Goal: Task Accomplishment & Management: Complete application form

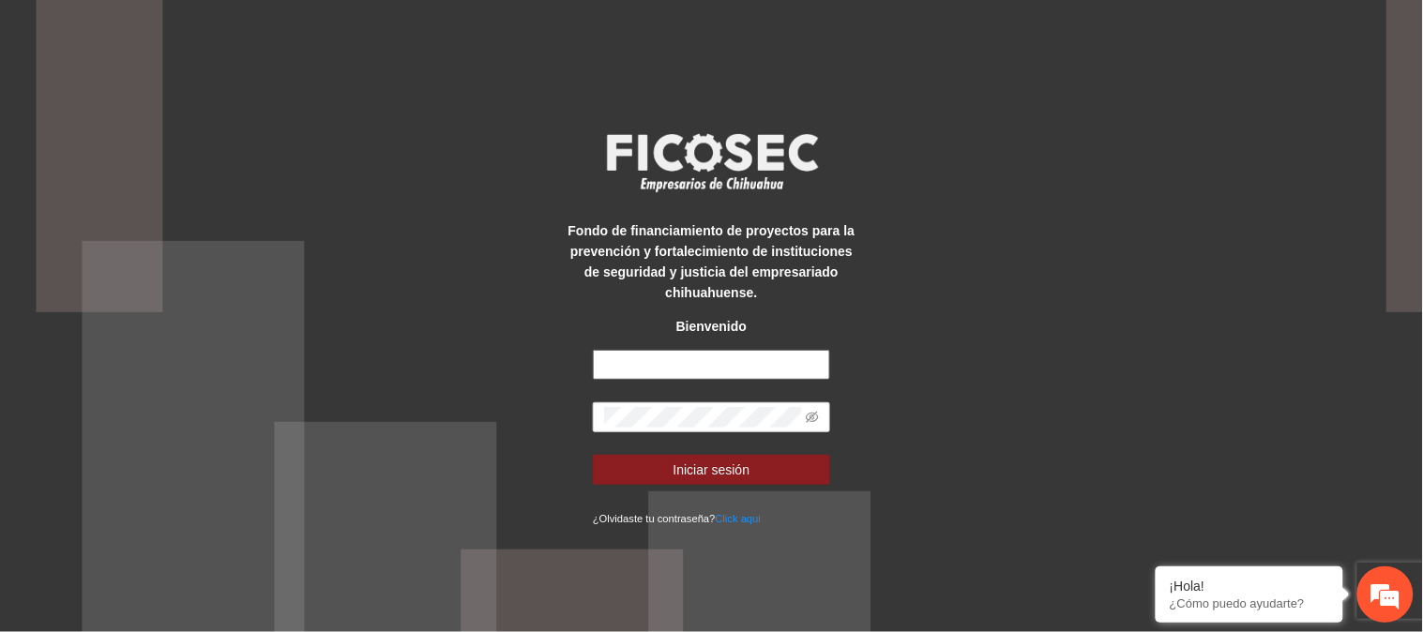
click at [697, 364] on input "text" at bounding box center [711, 365] width 237 height 30
type input "**********"
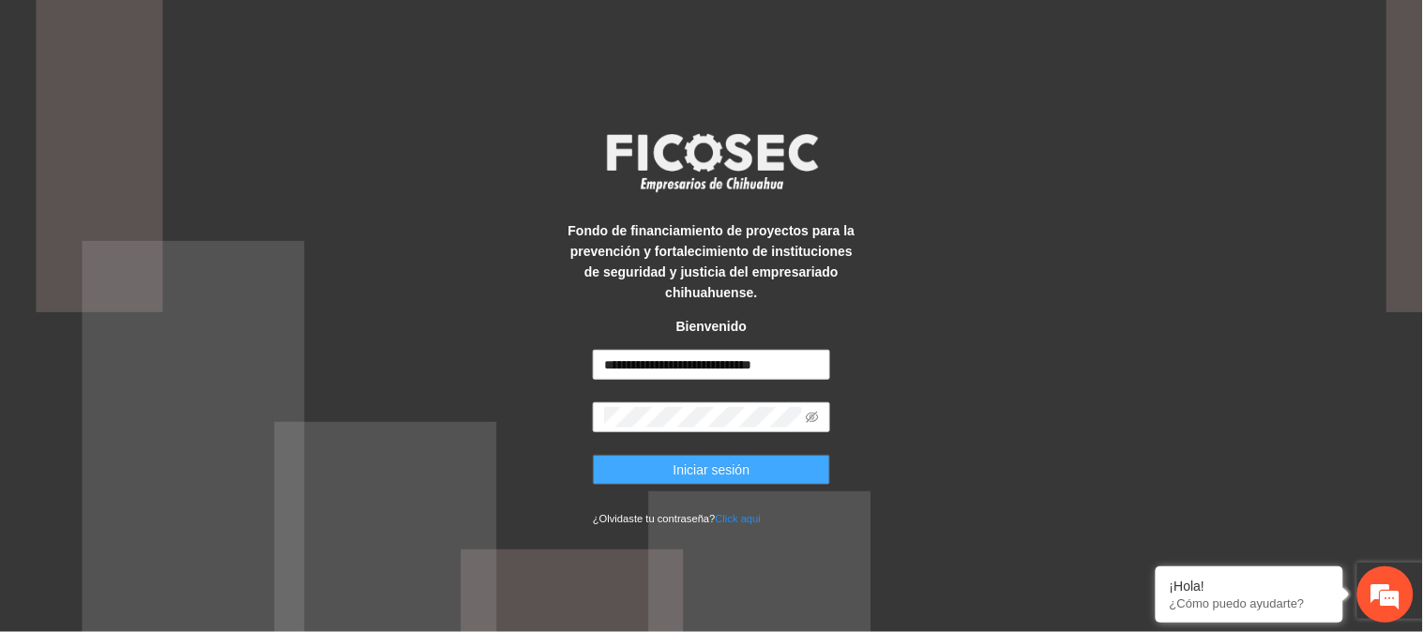
click at [727, 472] on span "Iniciar sesión" at bounding box center [711, 470] width 77 height 21
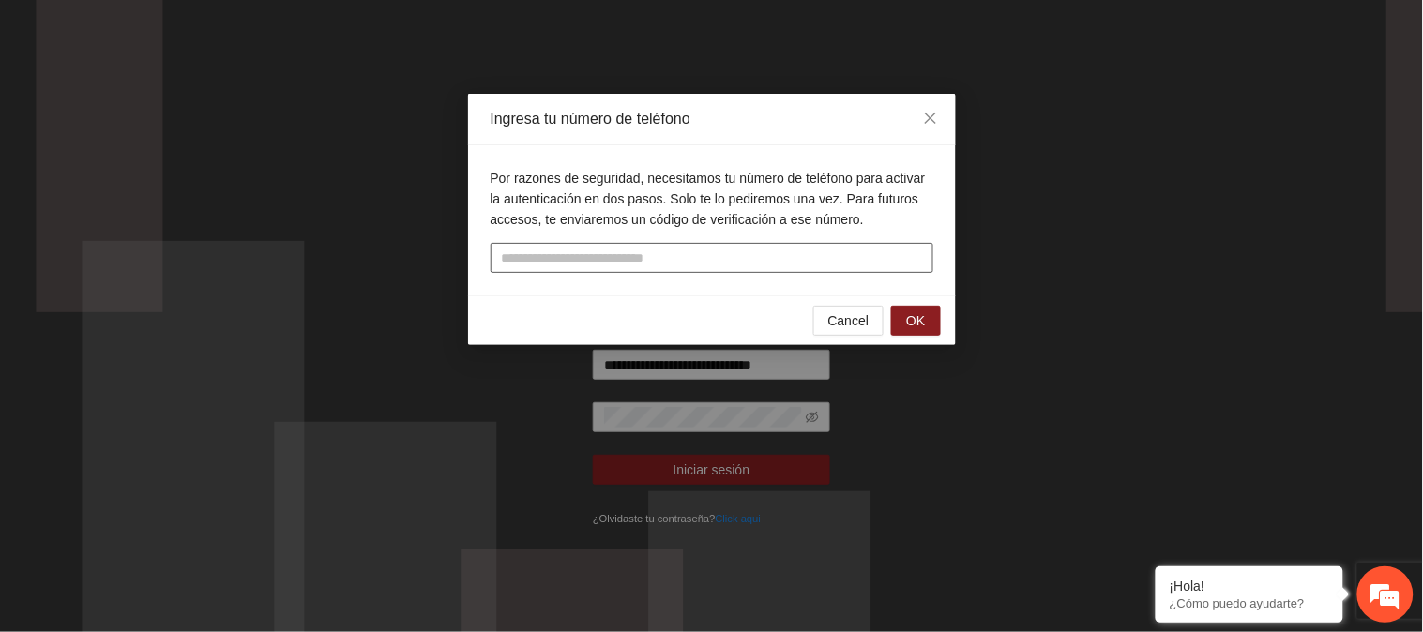
click at [807, 259] on input "tel" at bounding box center [711, 258] width 443 height 30
type input "**********"
click at [931, 322] on button "OK" at bounding box center [915, 321] width 49 height 30
click at [928, 312] on button "OK" at bounding box center [915, 321] width 49 height 30
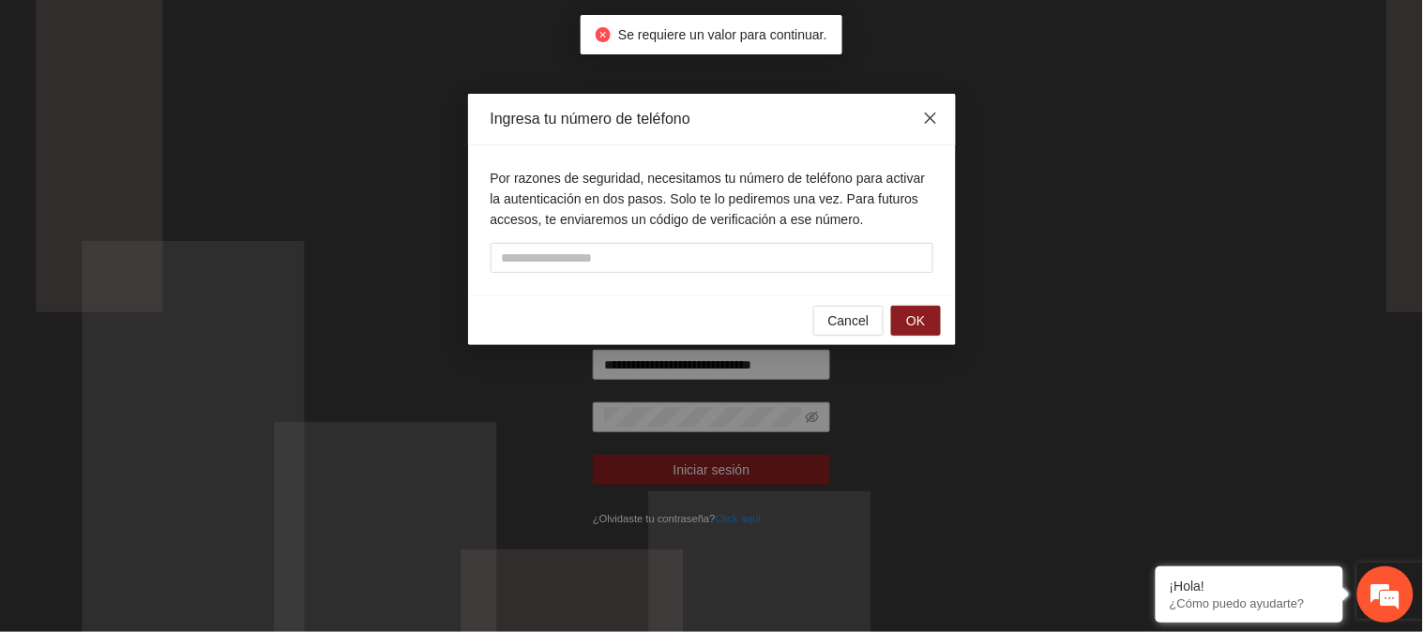
click at [938, 115] on span "Close" at bounding box center [930, 119] width 51 height 51
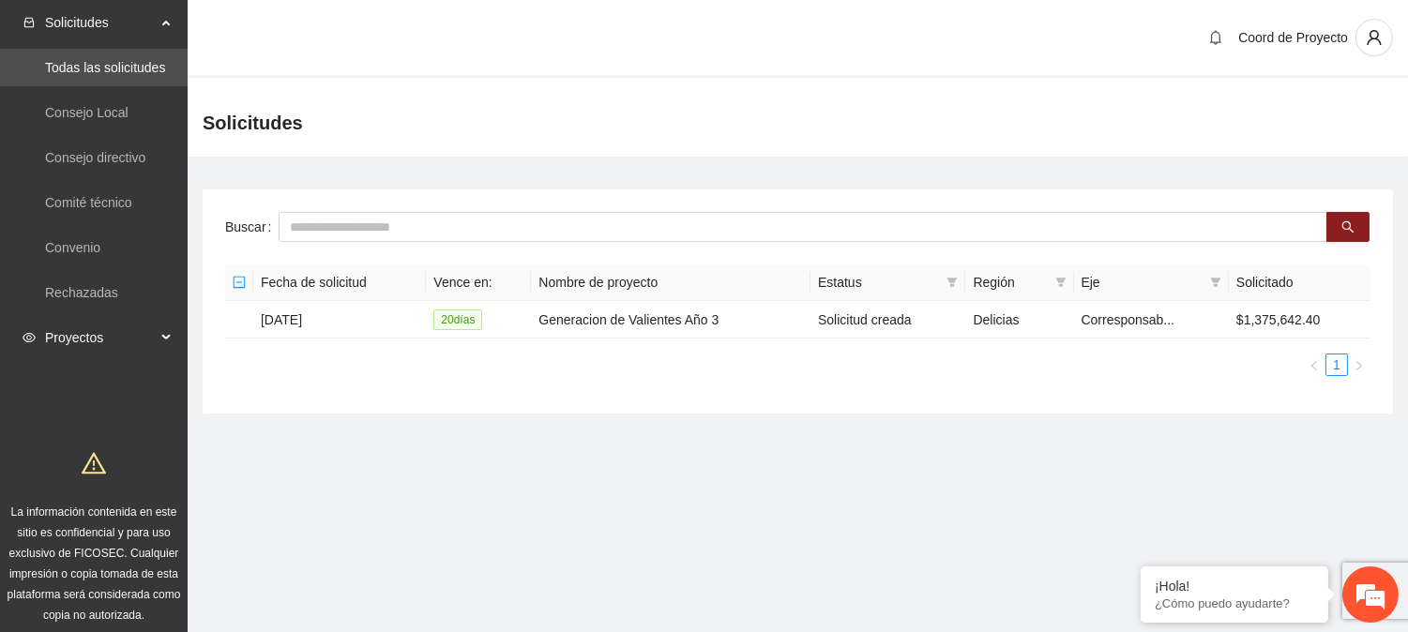
click at [58, 334] on span "Proyectos" at bounding box center [100, 338] width 111 height 38
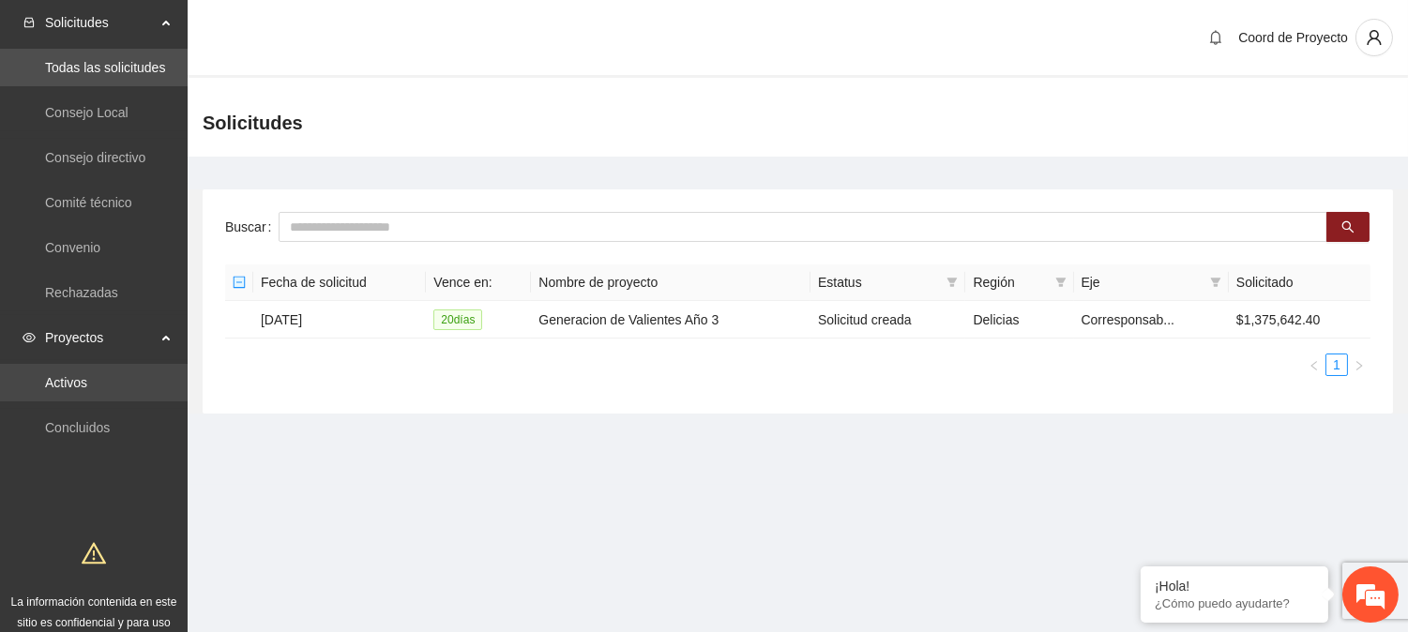
click at [73, 375] on link "Activos" at bounding box center [66, 382] width 42 height 15
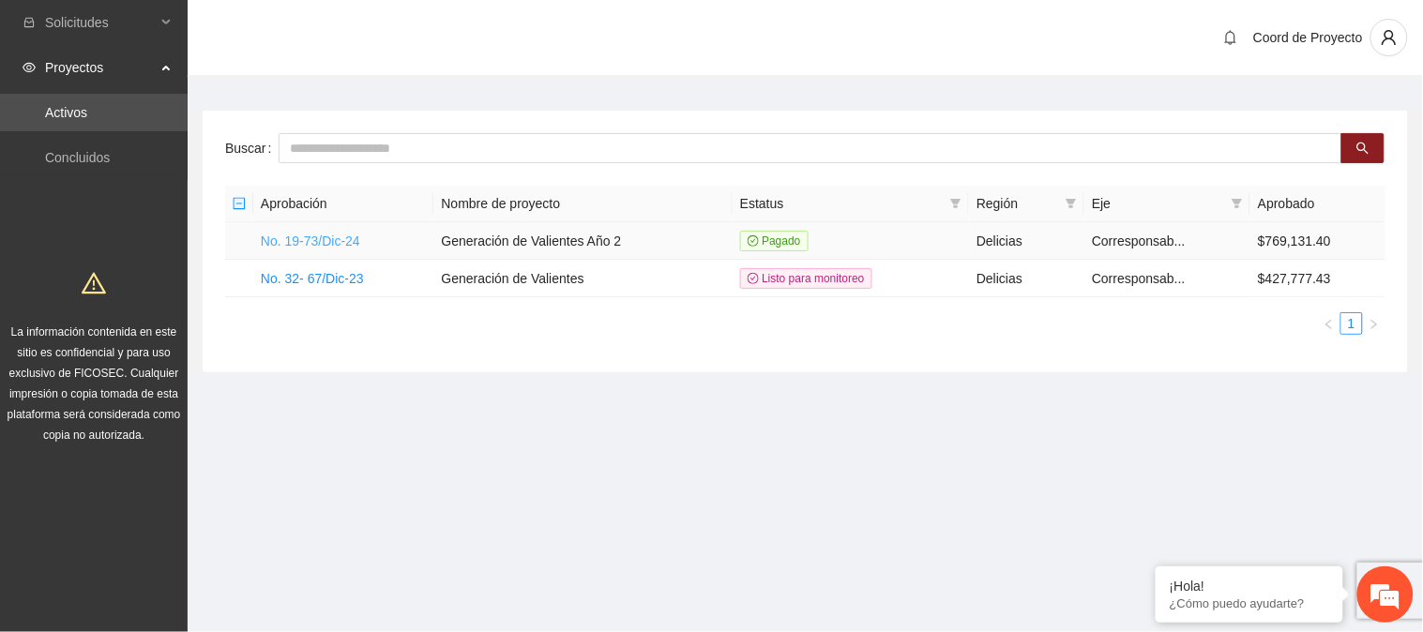
click at [315, 247] on link "No. 19-73/Dic-24" at bounding box center [310, 241] width 99 height 15
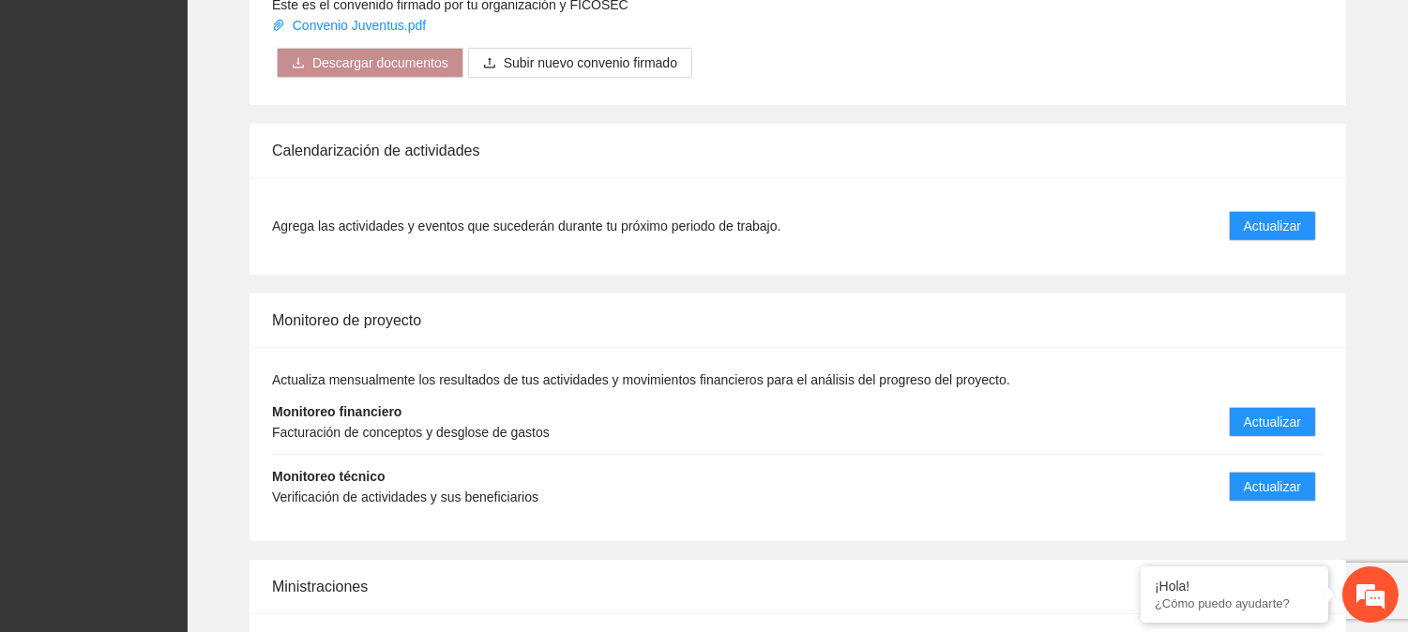
scroll to position [1498, 0]
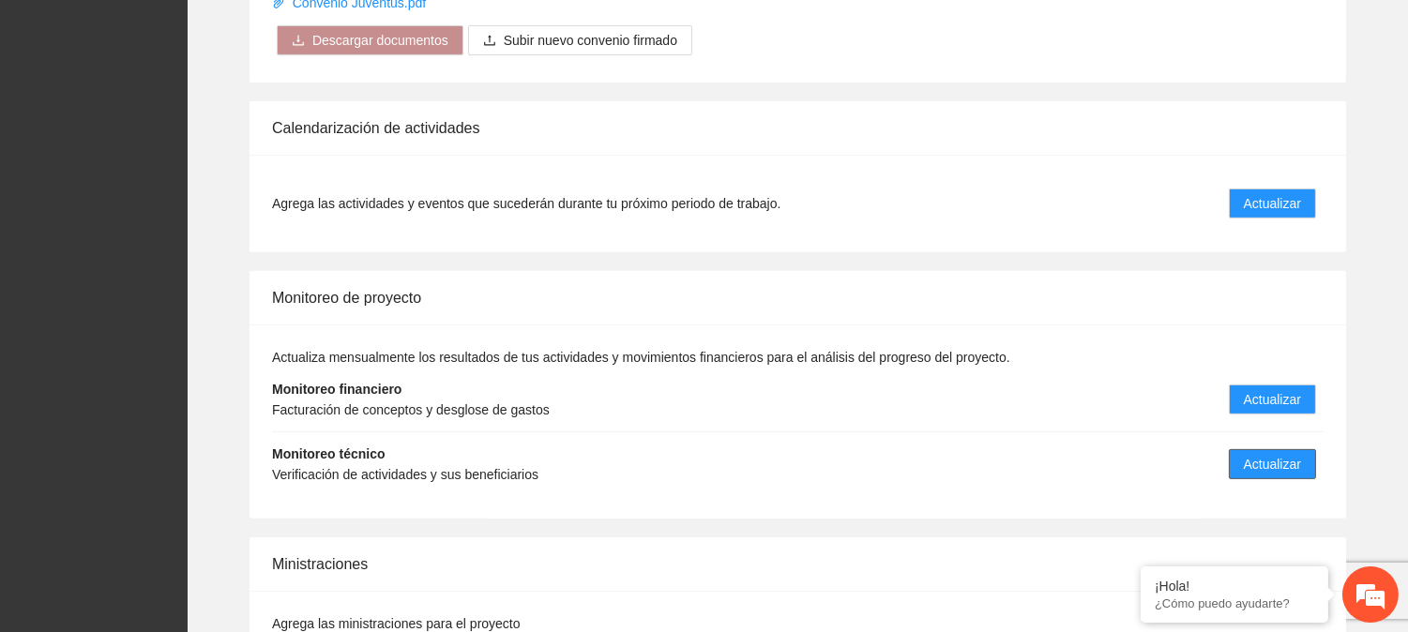
click at [1250, 460] on span "Actualizar" at bounding box center [1272, 464] width 57 height 21
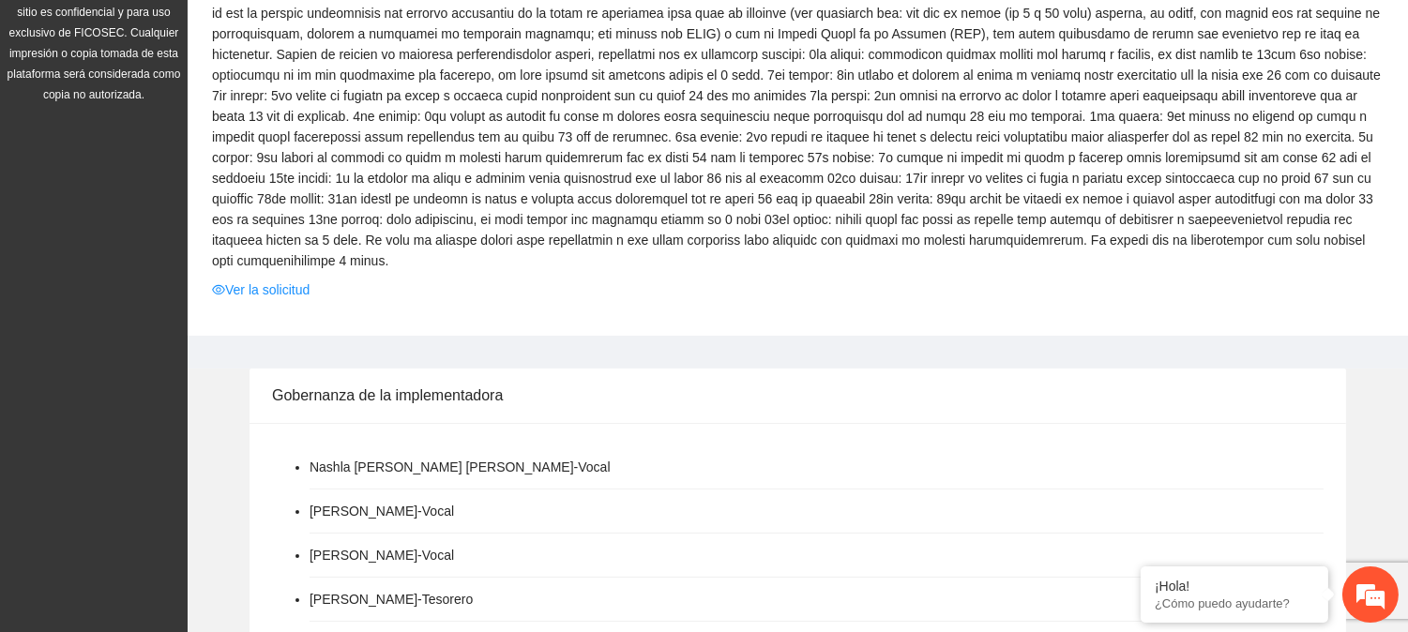
scroll to position [294, 0]
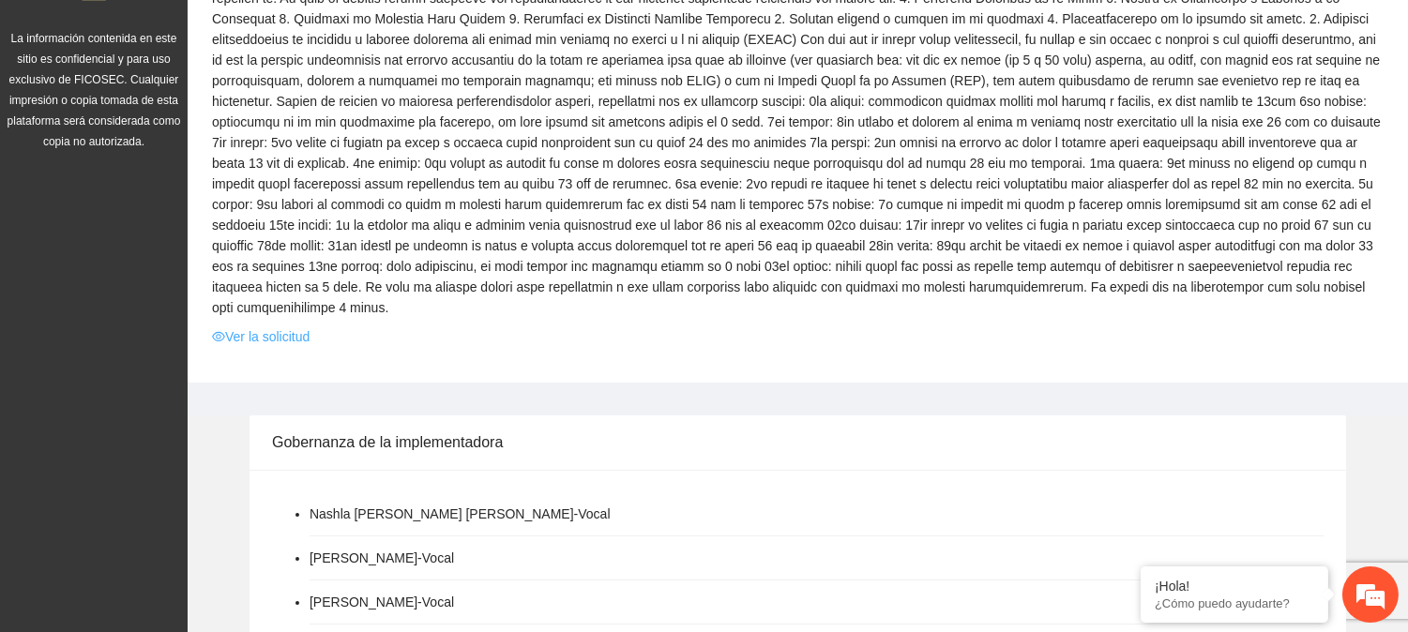
click at [297, 333] on link "Ver la solicitud" at bounding box center [261, 336] width 98 height 21
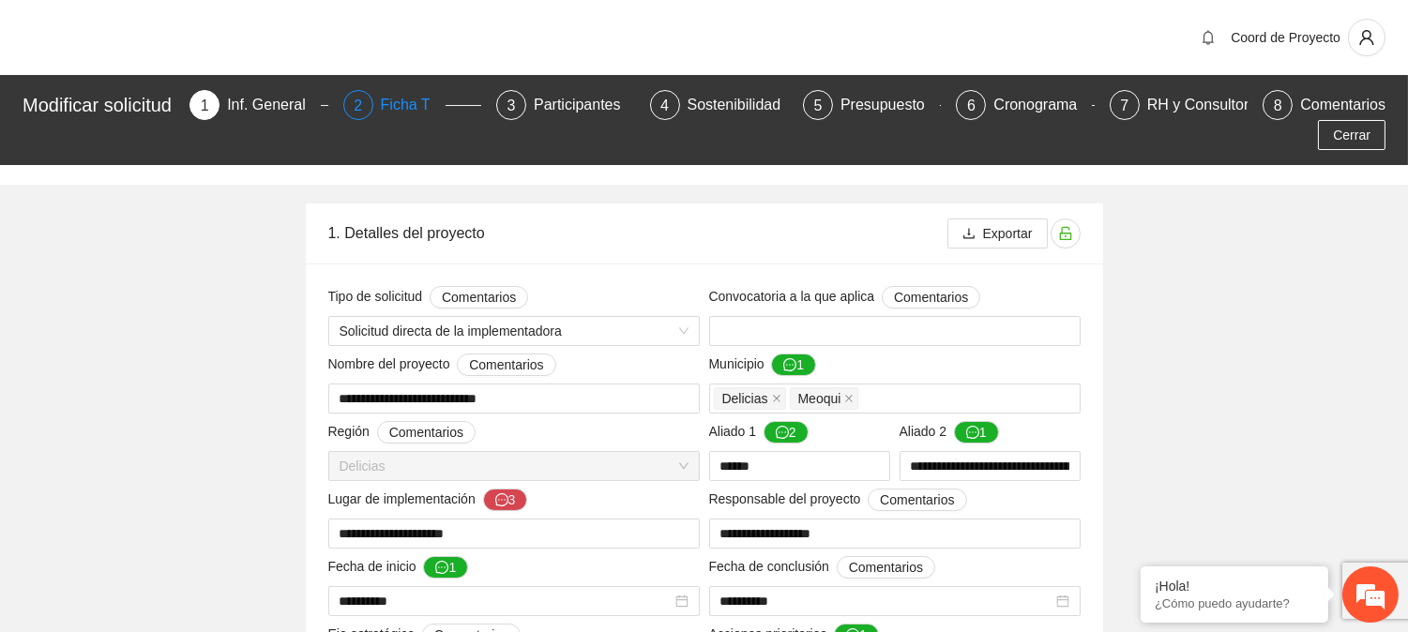
click at [400, 106] on div "Ficha T" at bounding box center [413, 105] width 65 height 30
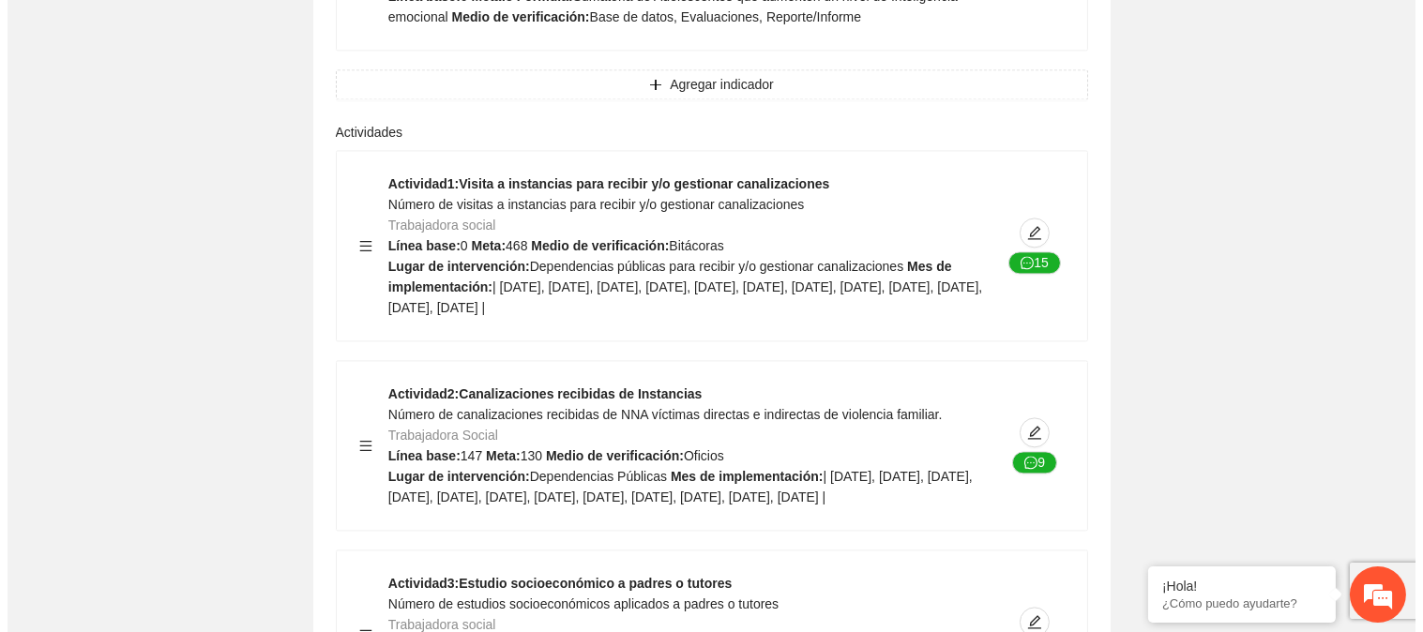
scroll to position [7251, 0]
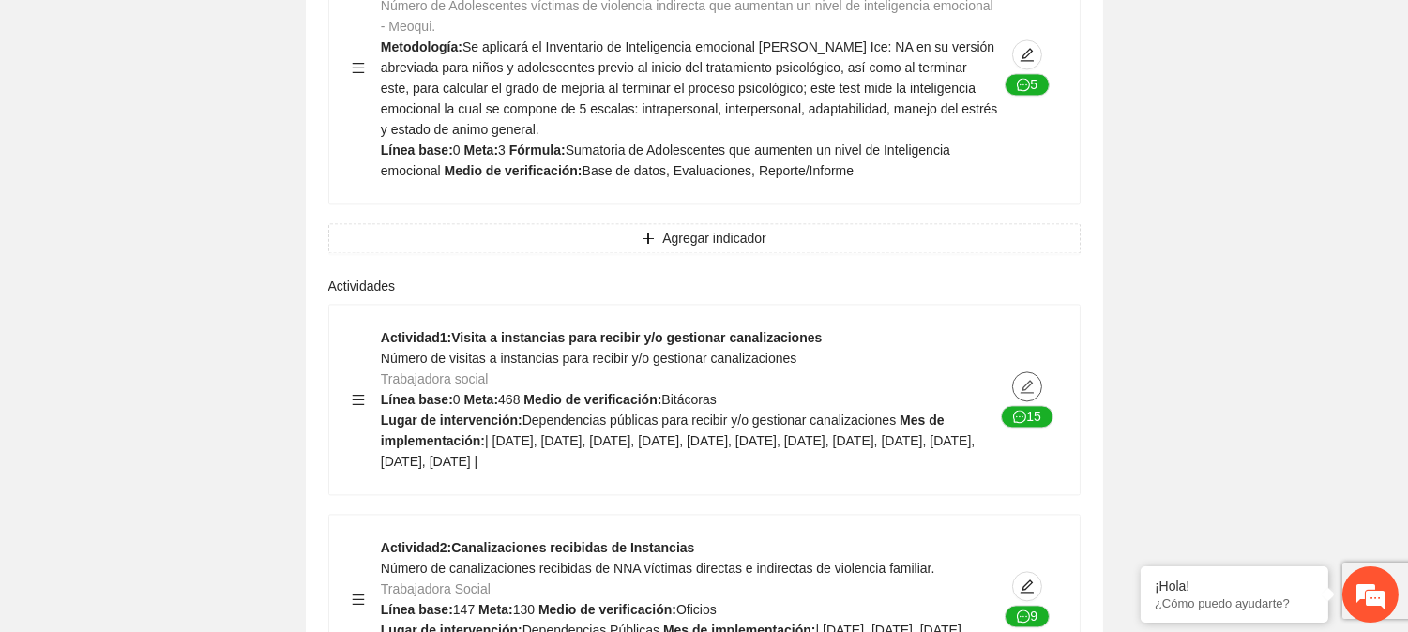
click at [1020, 379] on icon "edit" at bounding box center [1026, 386] width 15 height 15
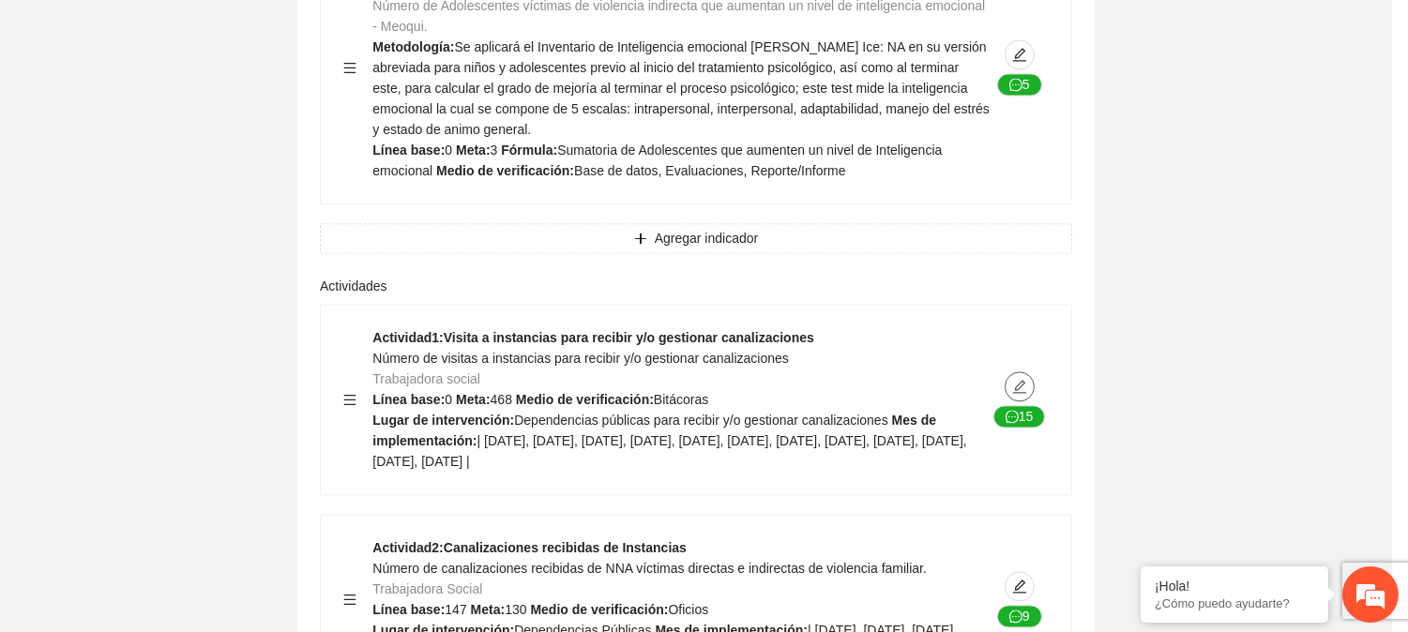
type textarea "**********"
type input "**********"
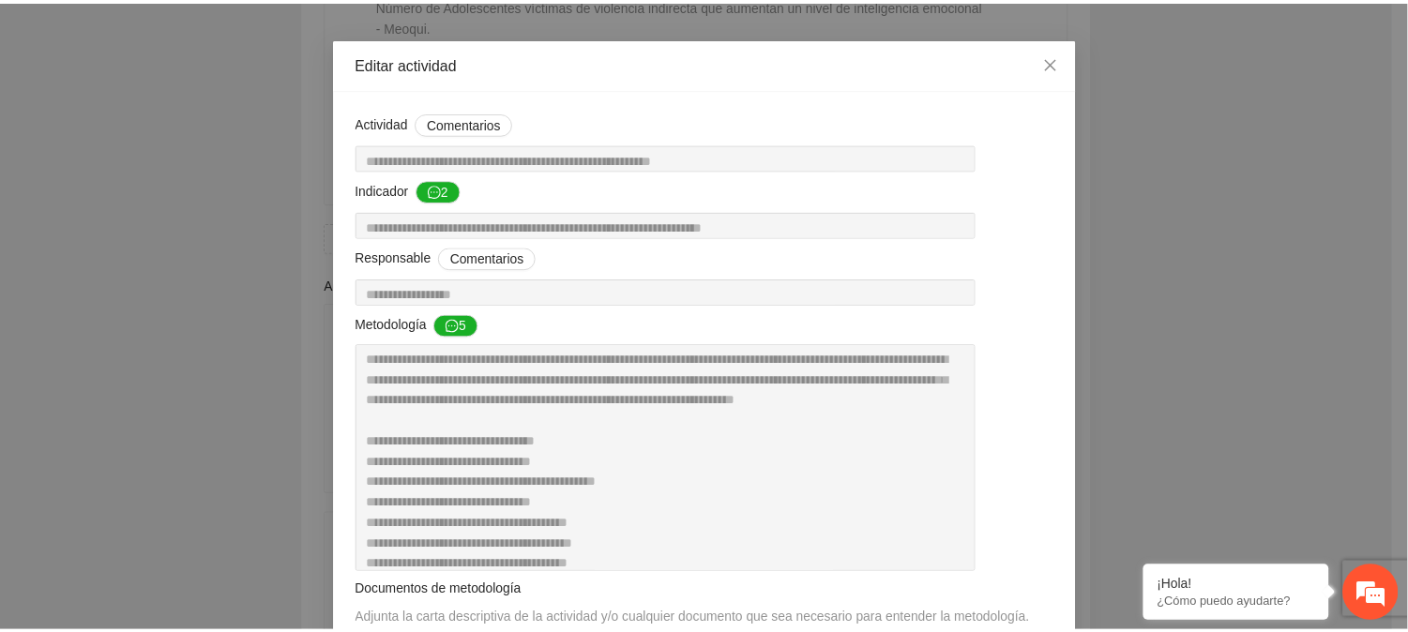
scroll to position [9, 0]
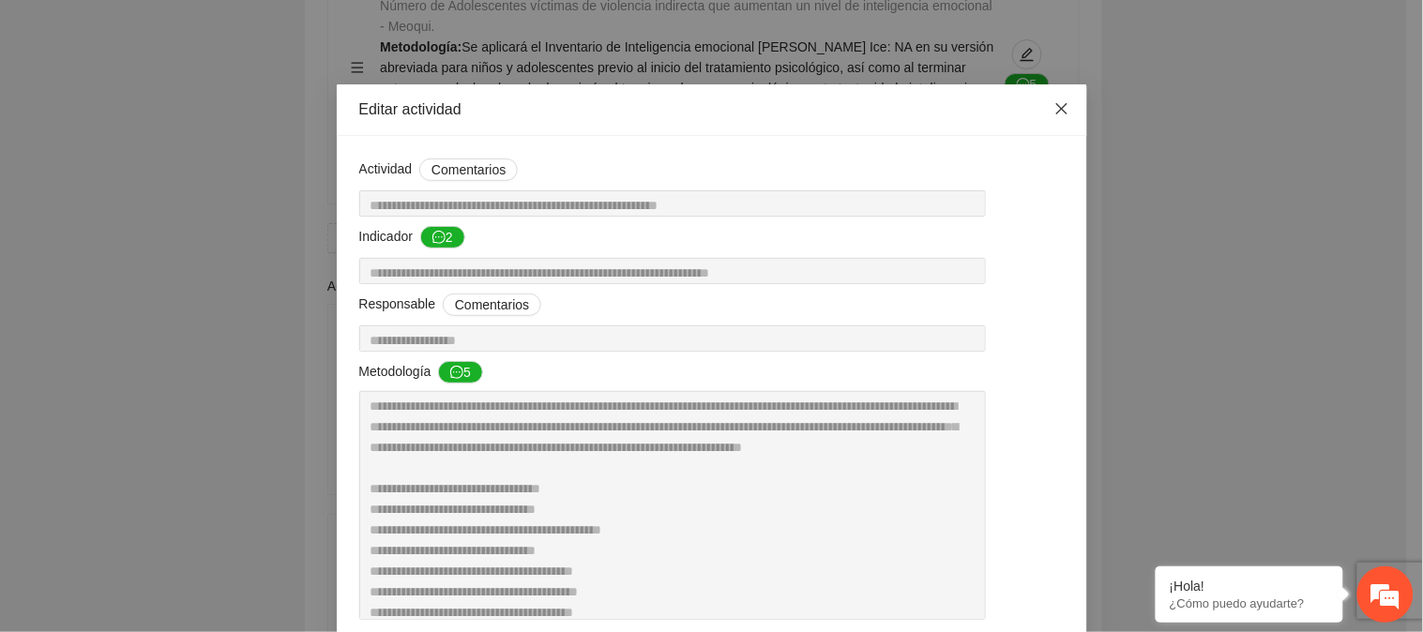
click at [1061, 105] on icon "close" at bounding box center [1061, 108] width 15 height 15
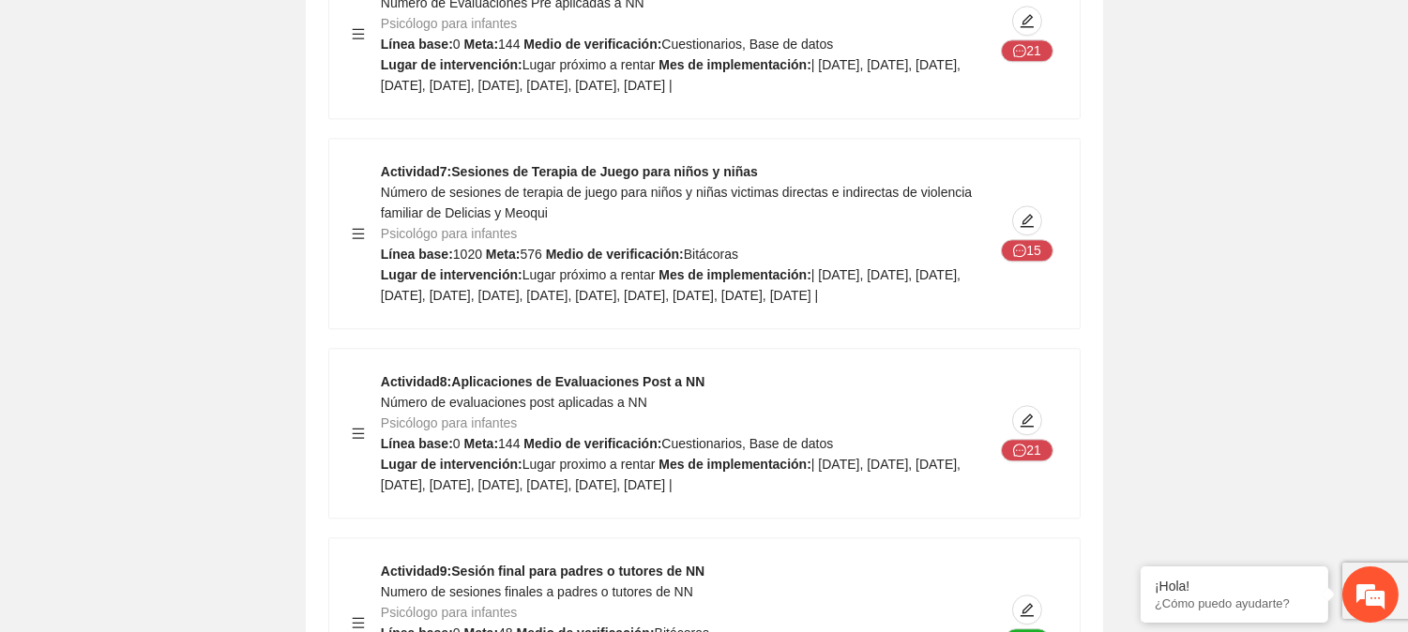
scroll to position [8682, 0]
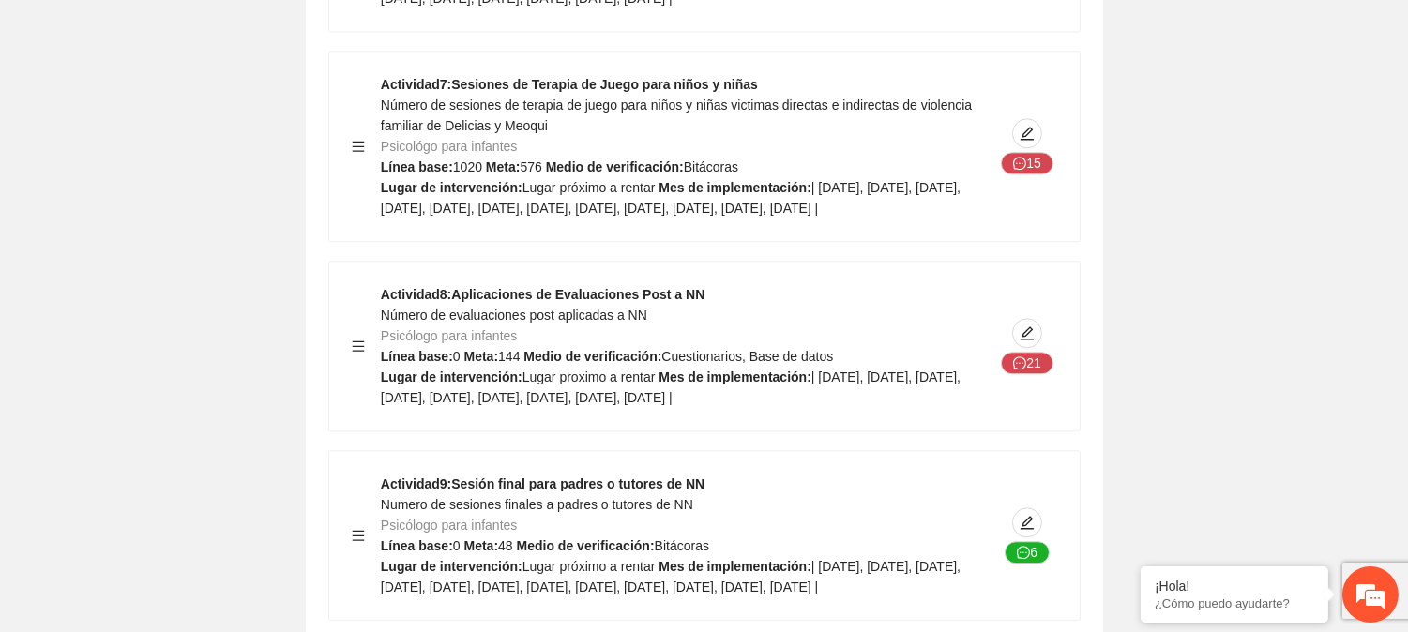
click at [580, 594] on div "Actividad 1 : Visita a instancias para recibir y/o gestionar canalizaciones Núm…" at bounding box center [704, 325] width 752 height 2905
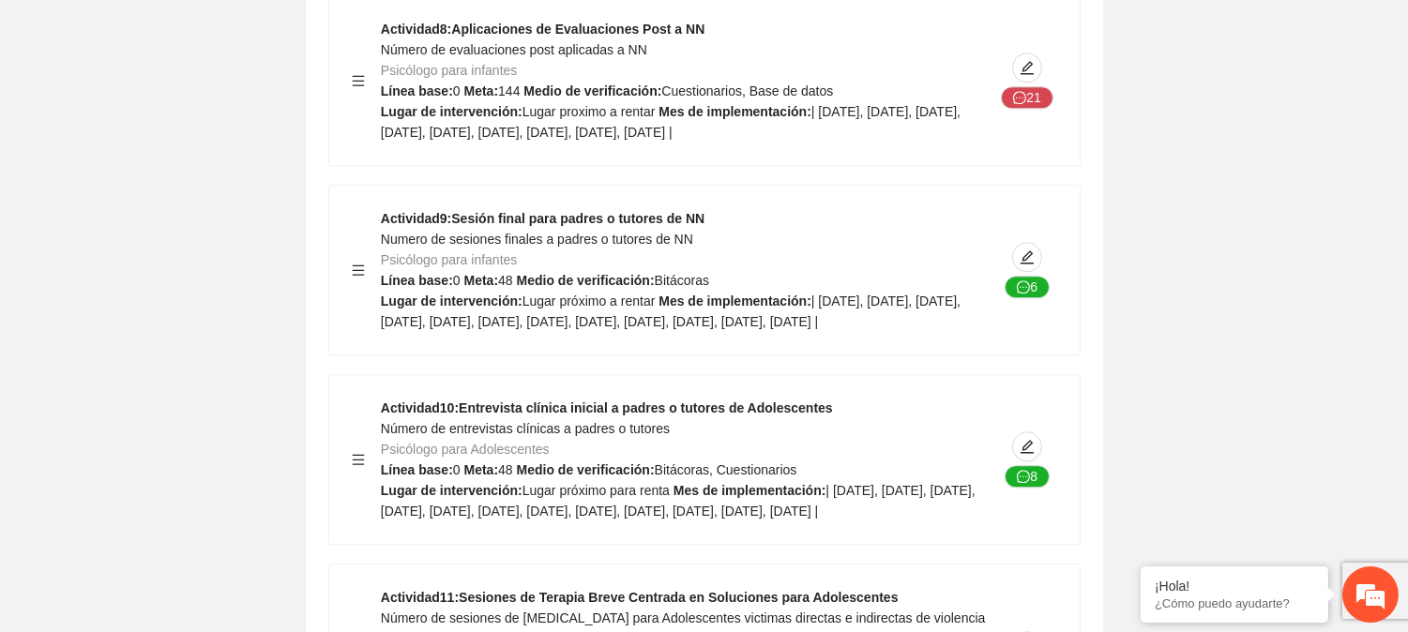
scroll to position [8990, 0]
